Goal: Information Seeking & Learning: Learn about a topic

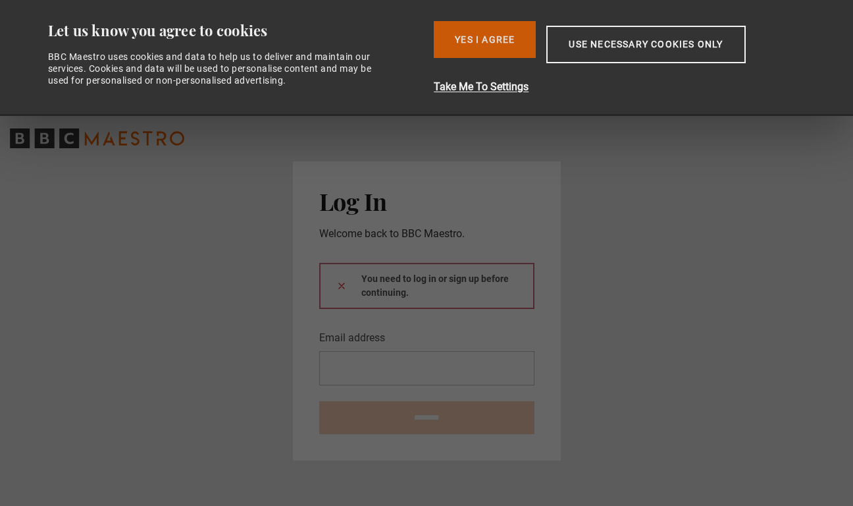
click at [483, 32] on button "Yes I Agree" at bounding box center [485, 39] width 102 height 37
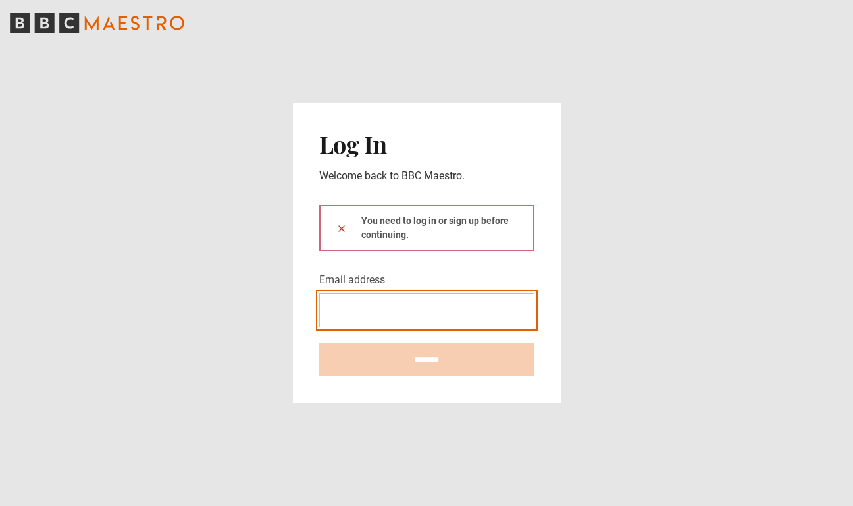
click at [380, 311] on input "Email address" at bounding box center [426, 310] width 215 height 34
type input "**********"
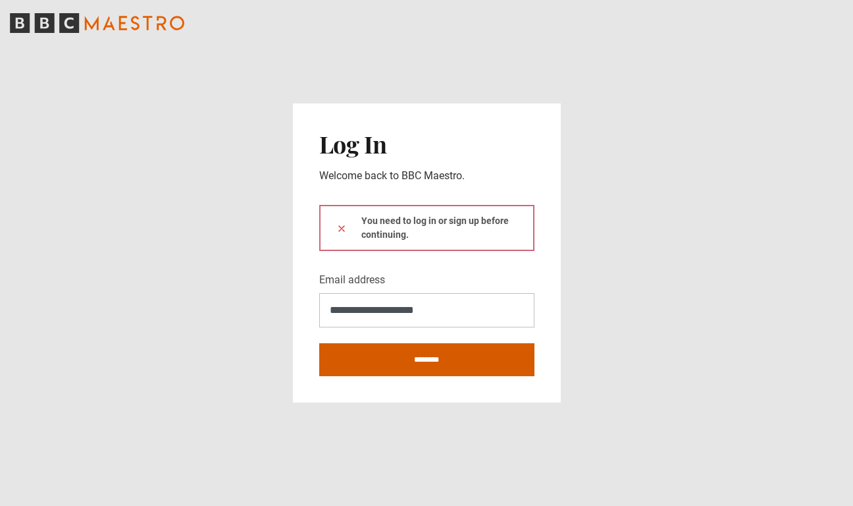
click at [396, 359] on input "********" at bounding box center [426, 359] width 215 height 33
type input "**********"
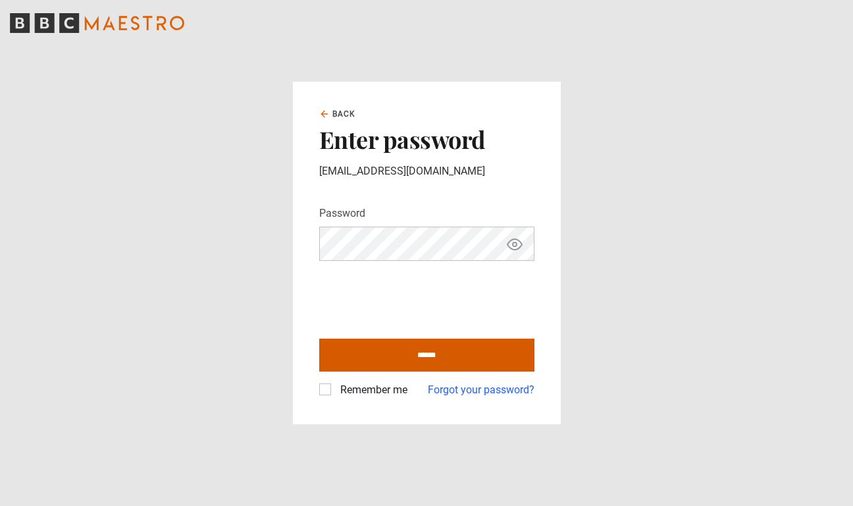
click at [382, 363] on input "******" at bounding box center [426, 354] width 215 height 33
type input "**********"
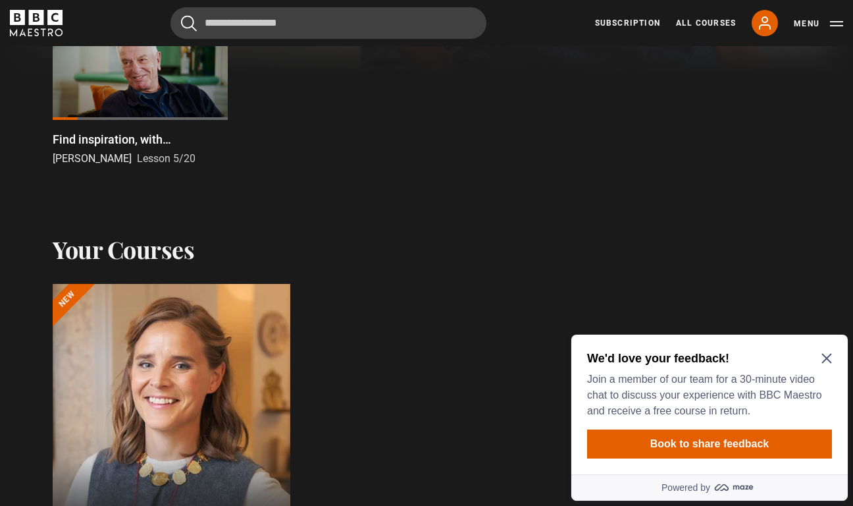
scroll to position [457, 0]
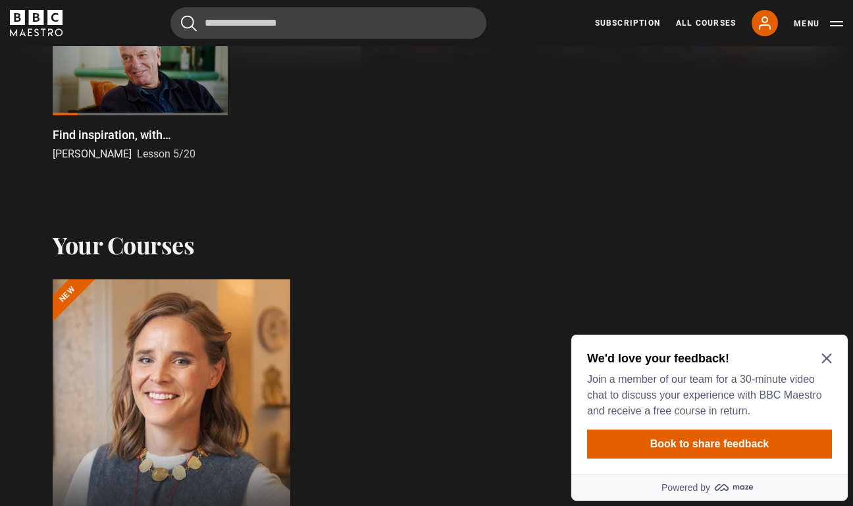
click at [823, 356] on icon "Close Maze Prompt" at bounding box center [827, 358] width 11 height 11
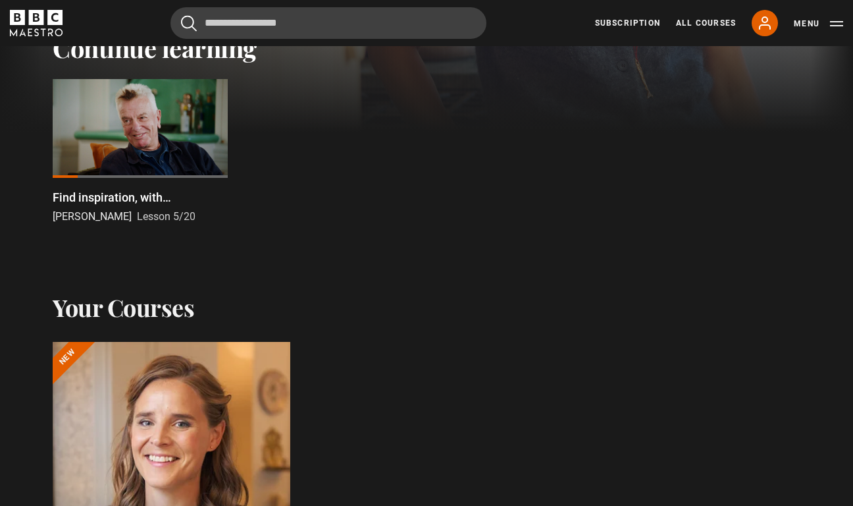
scroll to position [381, 0]
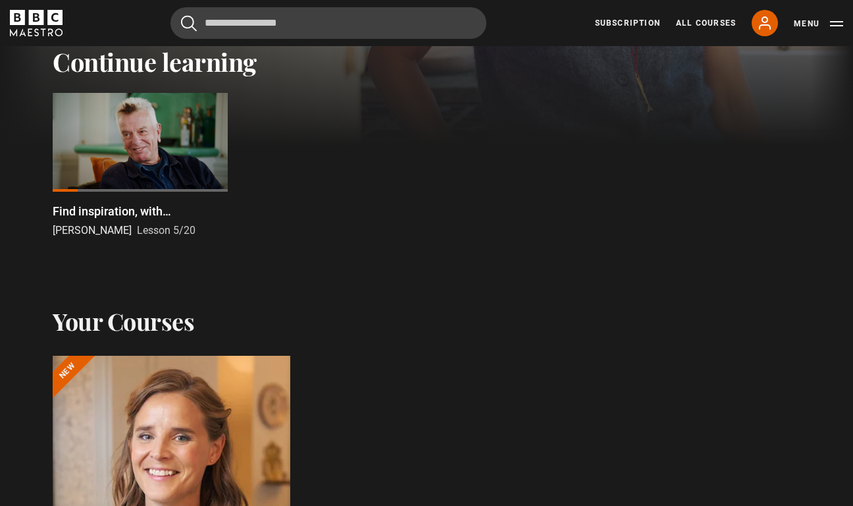
click at [172, 159] on div at bounding box center [140, 142] width 175 height 99
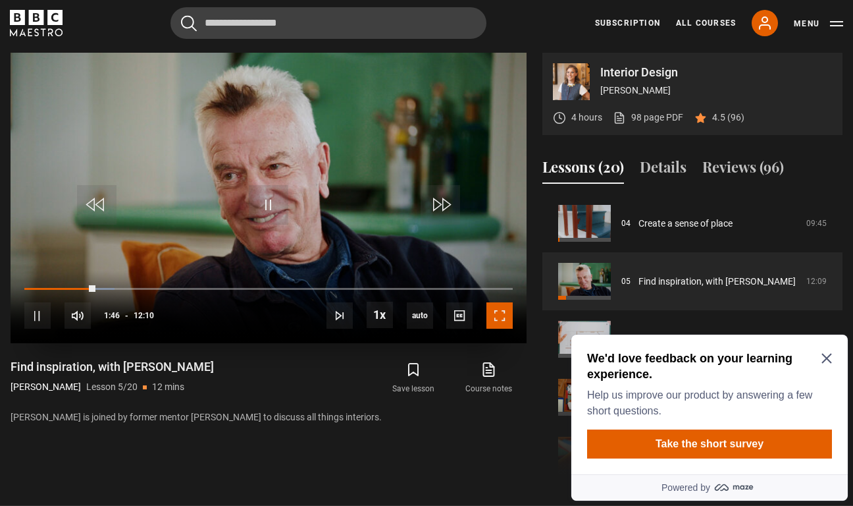
click at [503, 322] on span "Video Player" at bounding box center [500, 315] width 26 height 26
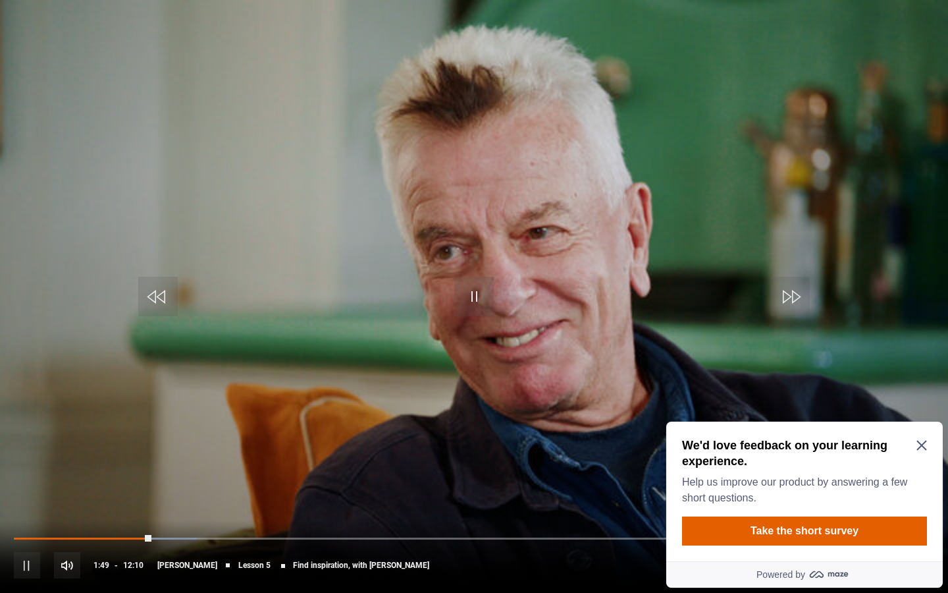
click at [160, 505] on div "10s Skip Back 10 seconds Pause 10s Skip Forward 10 seconds Loaded : 19.86% 01:5…" at bounding box center [474, 555] width 948 height 73
click at [248, 505] on span "Lesson 5" at bounding box center [254, 565] width 32 height 8
click at [238, 505] on span "Lesson 5" at bounding box center [254, 565] width 32 height 8
click at [255, 505] on span "Lesson 5" at bounding box center [254, 565] width 32 height 8
click at [293, 505] on span "Find inspiration, with [PERSON_NAME]" at bounding box center [361, 565] width 136 height 8
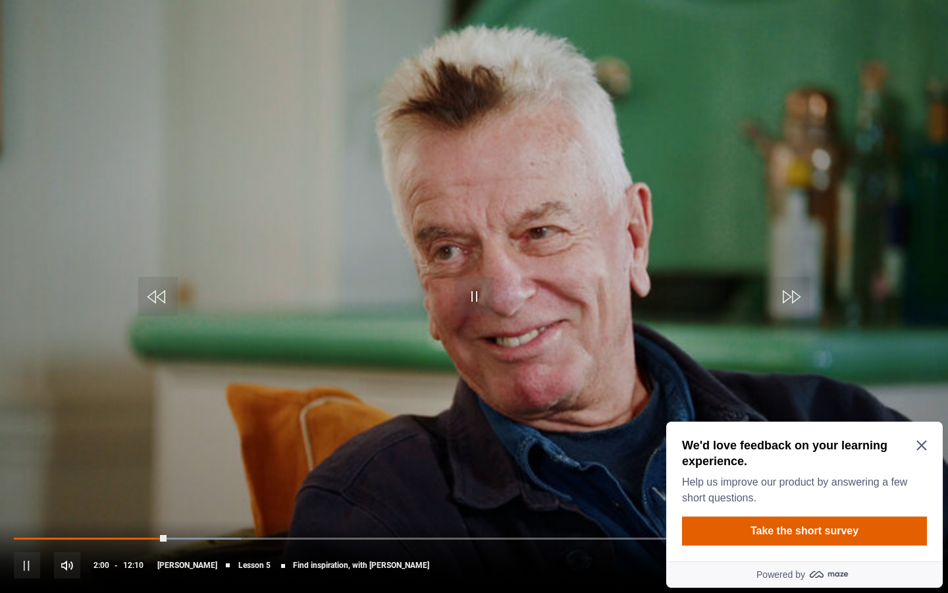
click at [853, 505] on span "Video Player" at bounding box center [921, 565] width 26 height 26
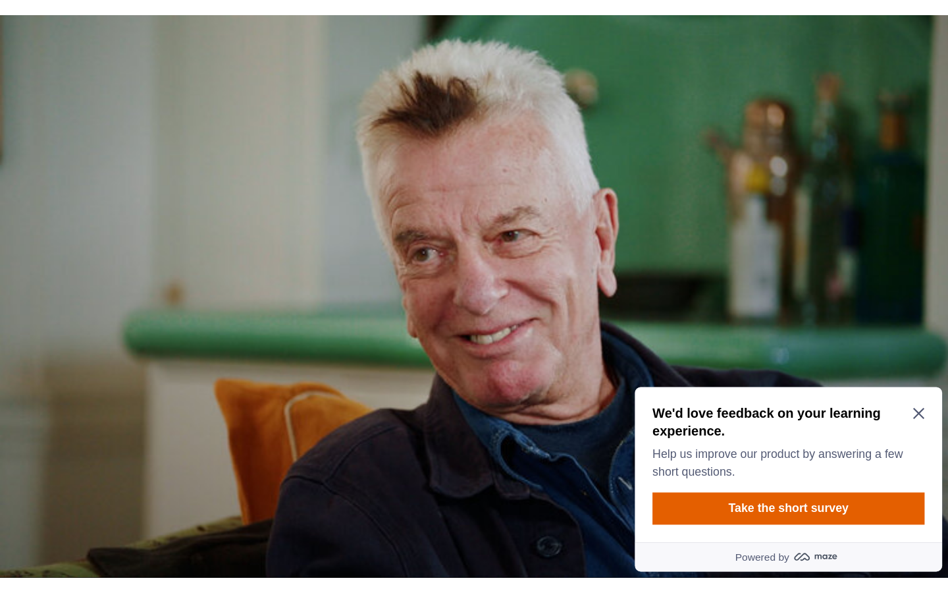
scroll to position [480, 0]
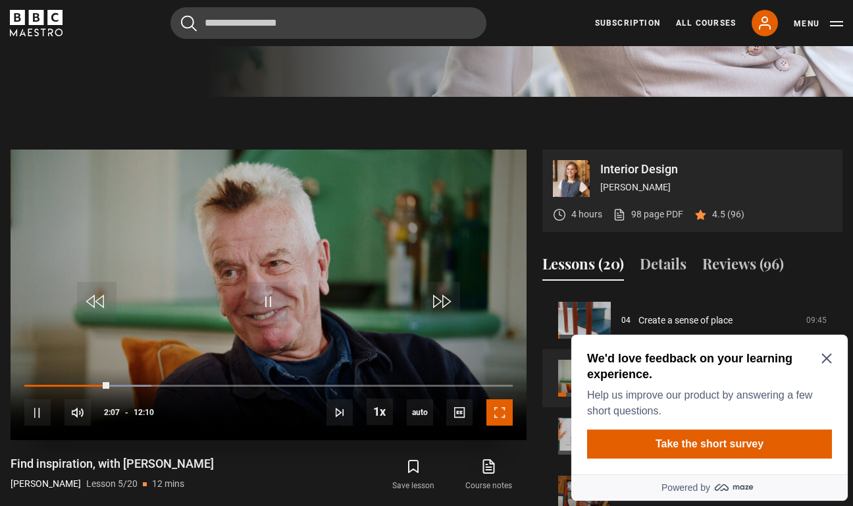
click at [507, 406] on span "Video Player" at bounding box center [500, 412] width 26 height 26
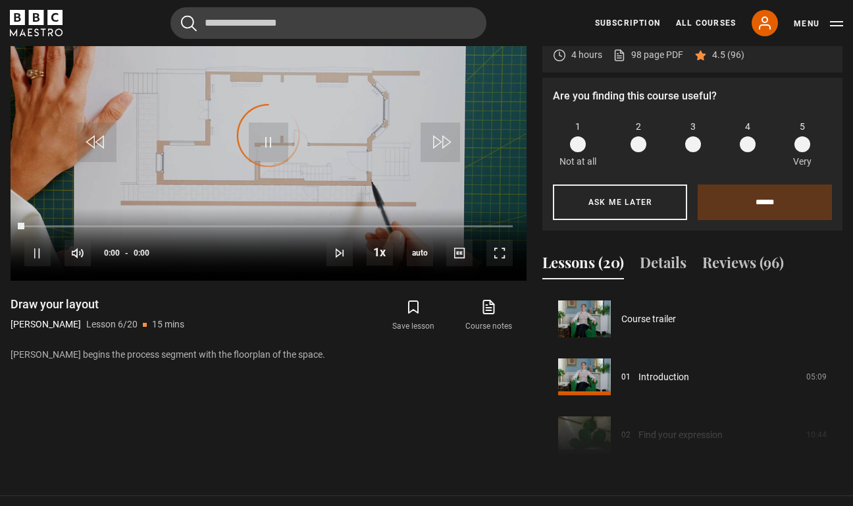
scroll to position [290, 0]
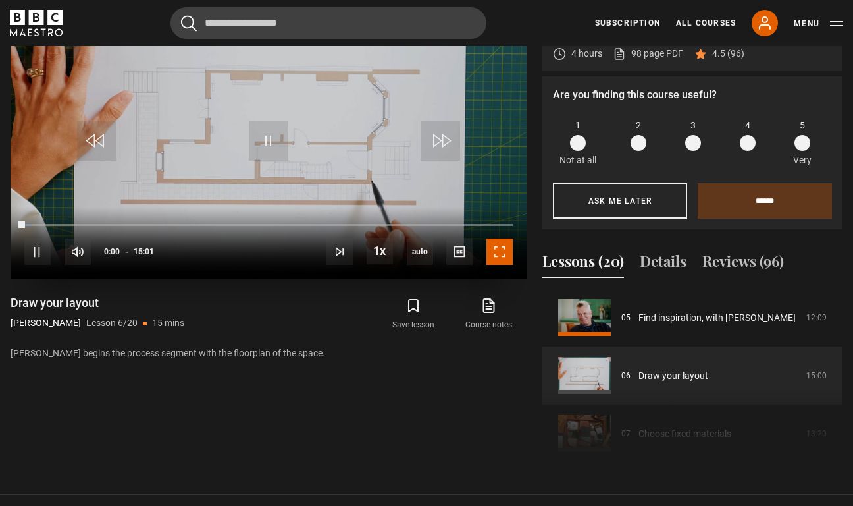
click at [504, 251] on span "Video Player" at bounding box center [500, 251] width 26 height 26
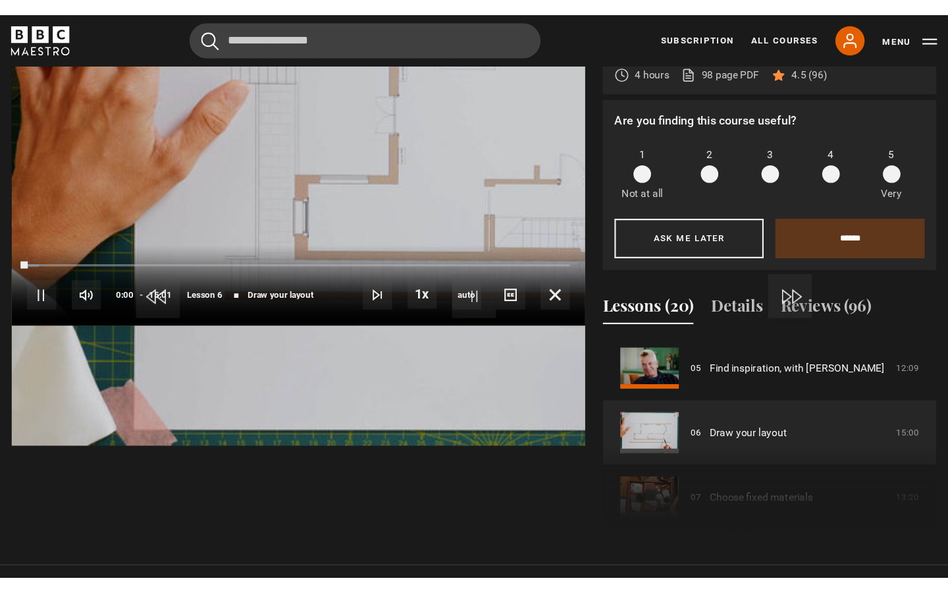
scroll to position [629, 0]
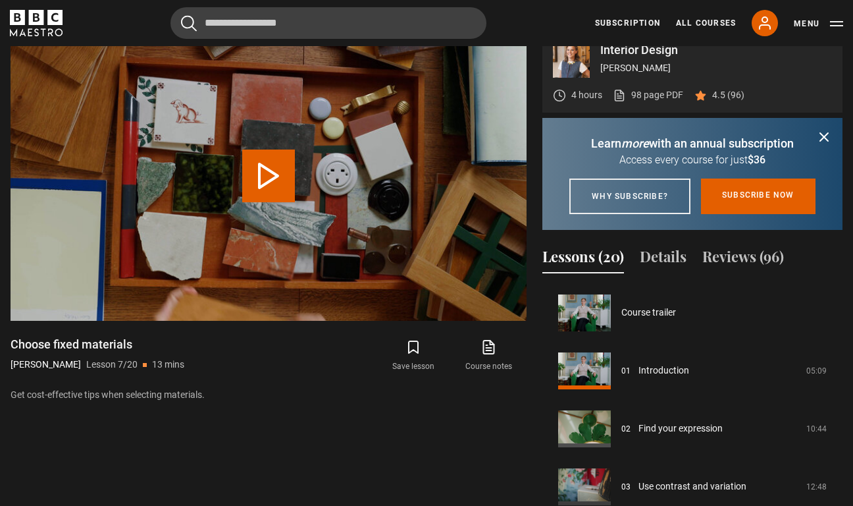
scroll to position [348, 0]
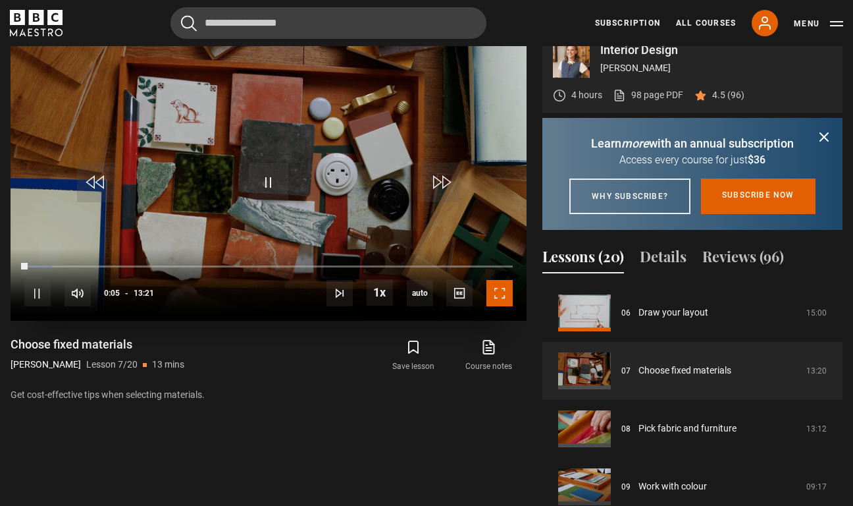
click at [504, 285] on span "Video Player" at bounding box center [500, 293] width 26 height 26
click at [374, 157] on video "Video Player" at bounding box center [269, 175] width 516 height 290
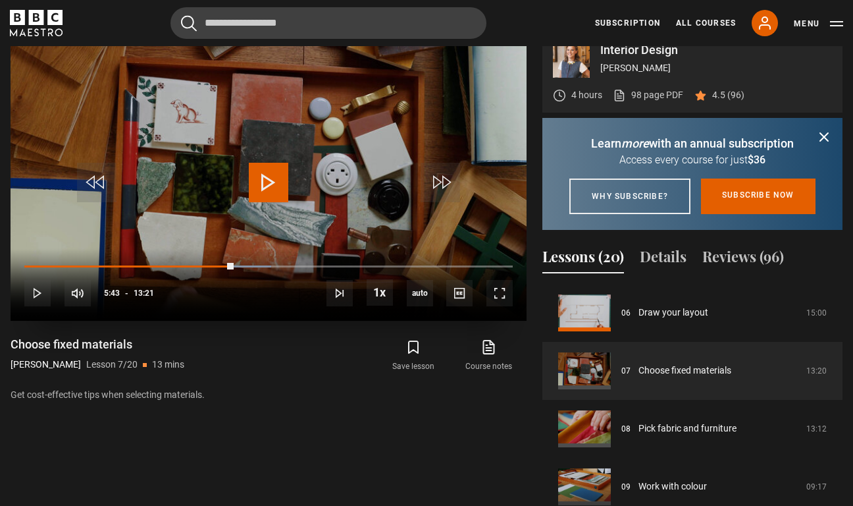
click at [269, 167] on span "Video Player" at bounding box center [269, 183] width 40 height 40
click at [498, 283] on span "Video Player" at bounding box center [500, 293] width 26 height 26
click at [328, 180] on video "Video Player" at bounding box center [269, 175] width 516 height 290
click at [260, 190] on span "Video Player" at bounding box center [269, 183] width 40 height 40
click at [509, 296] on span "Video Player" at bounding box center [500, 293] width 26 height 26
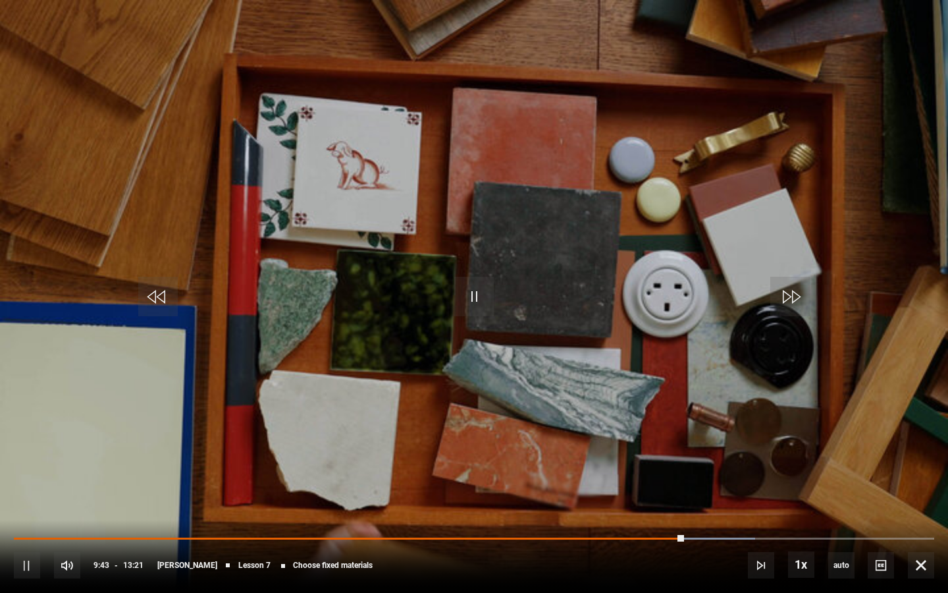
click at [595, 353] on video "Video Player" at bounding box center [474, 296] width 948 height 593
